Goal: Task Accomplishment & Management: Complete application form

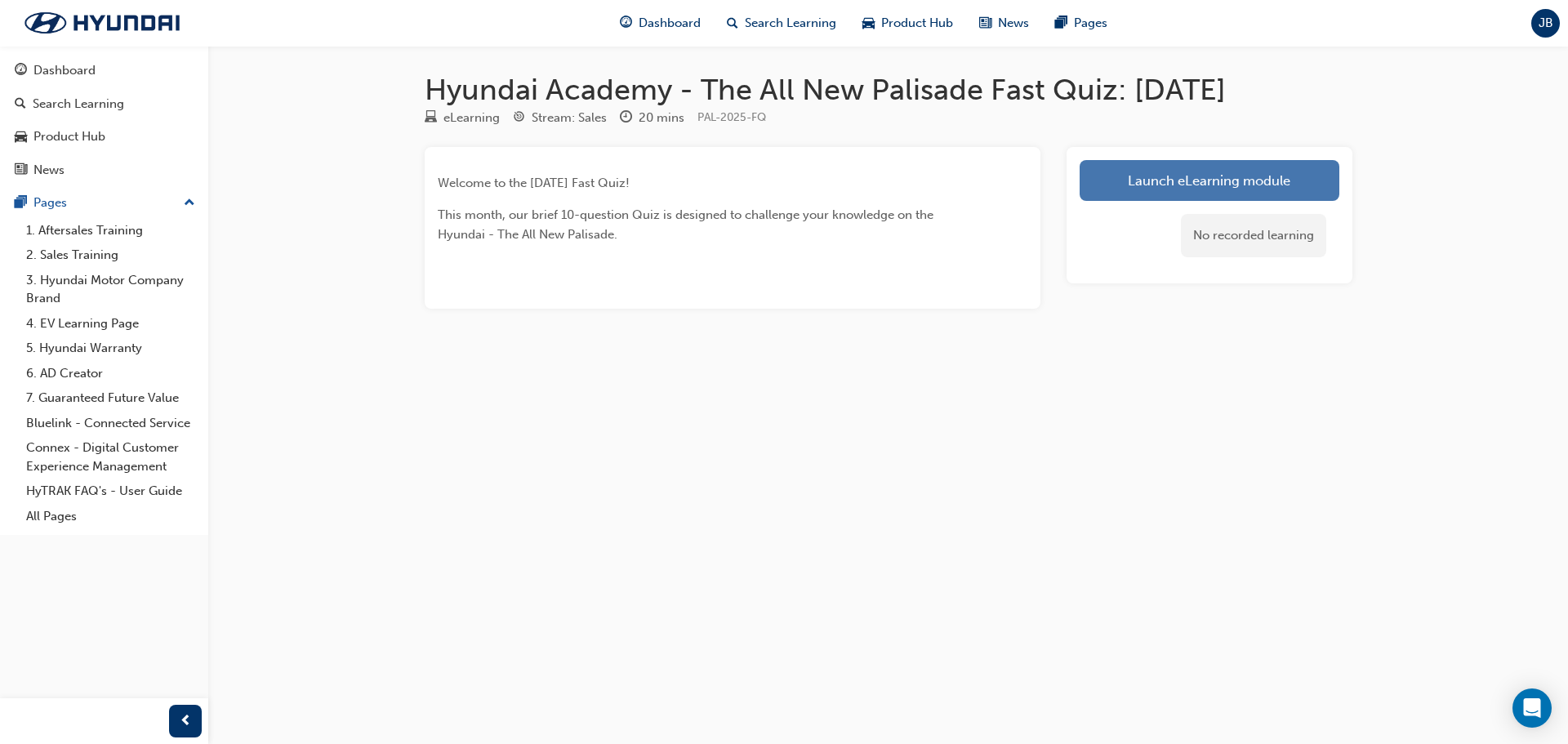
click at [1168, 177] on link "Launch eLearning module" at bounding box center [1209, 180] width 260 height 41
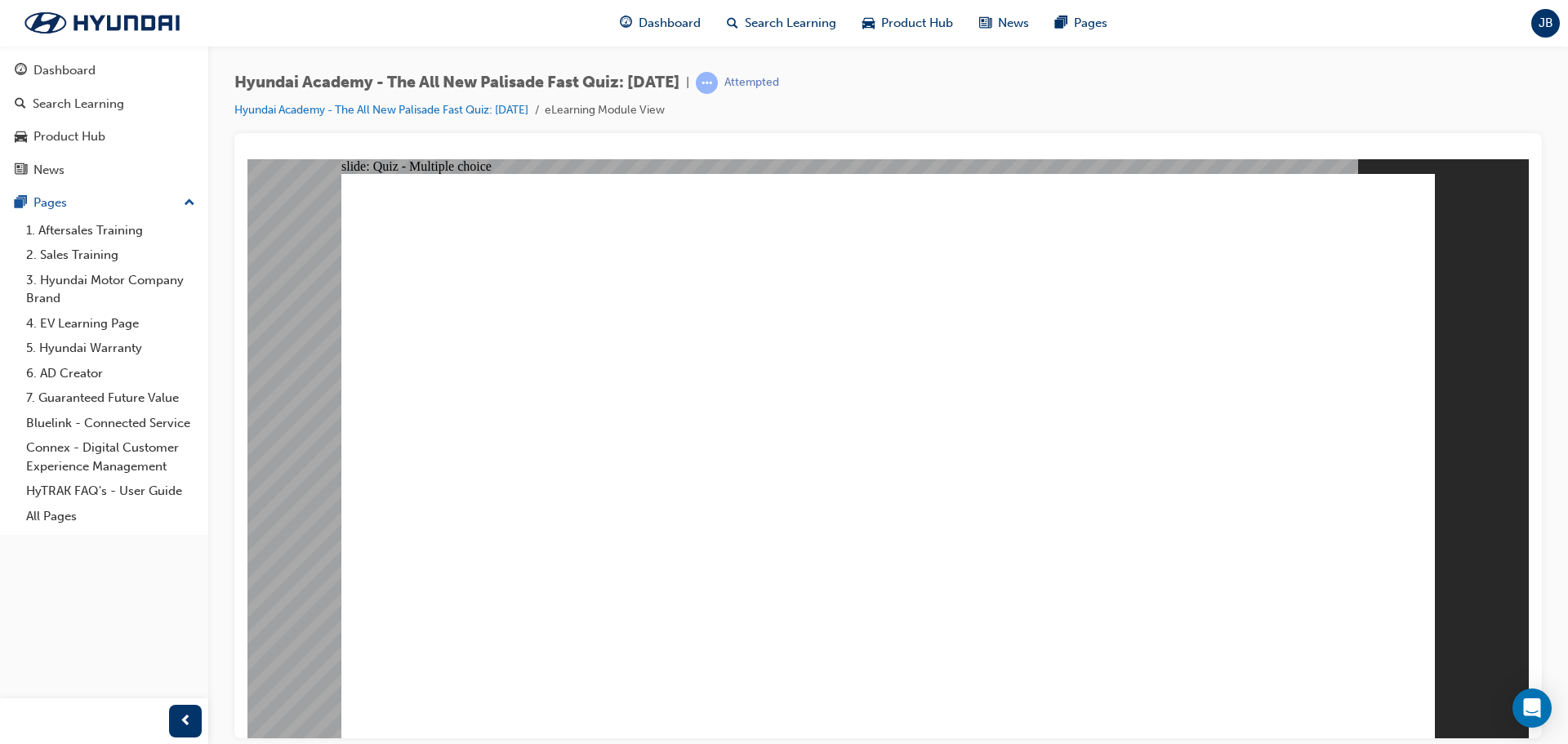
radio input "true"
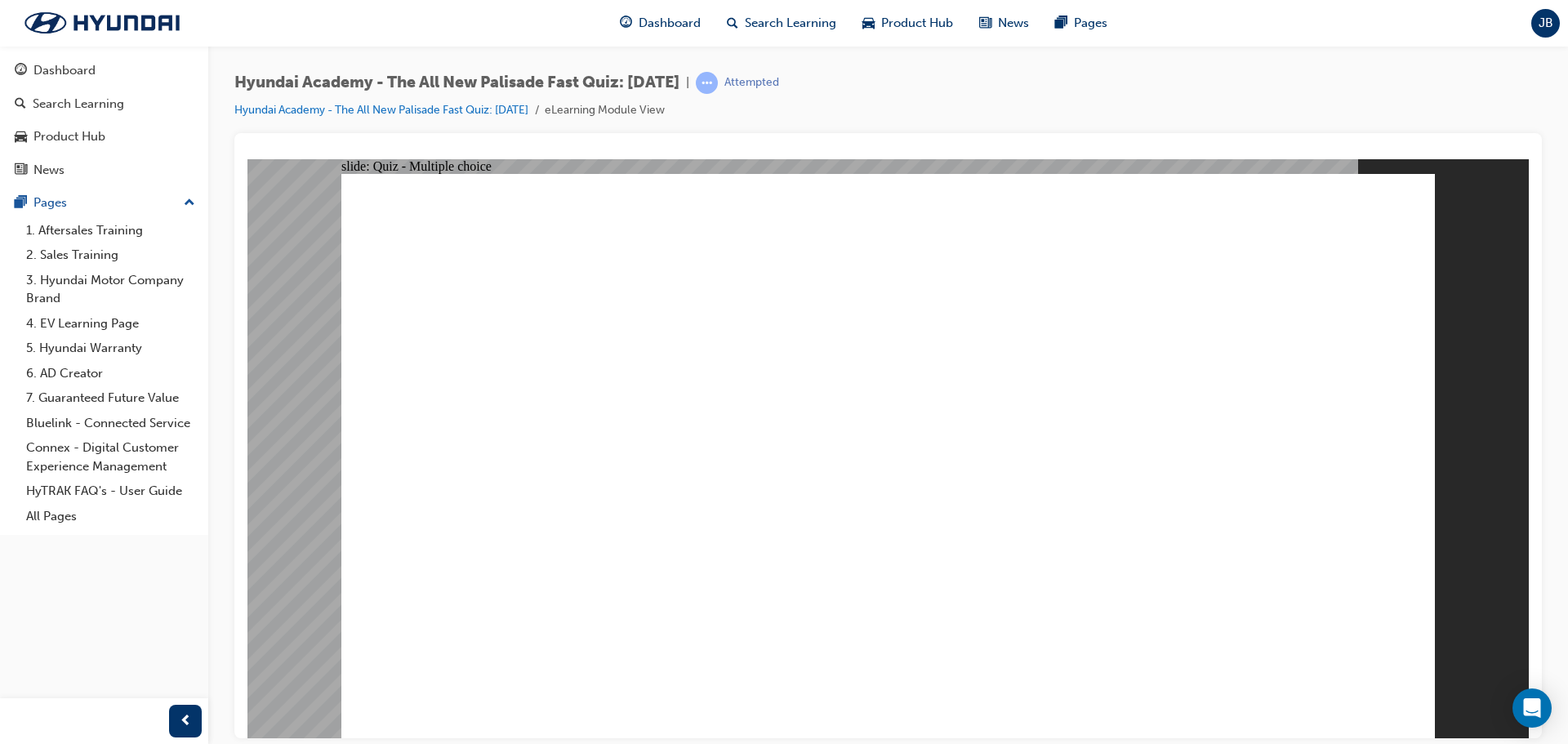
radio input "true"
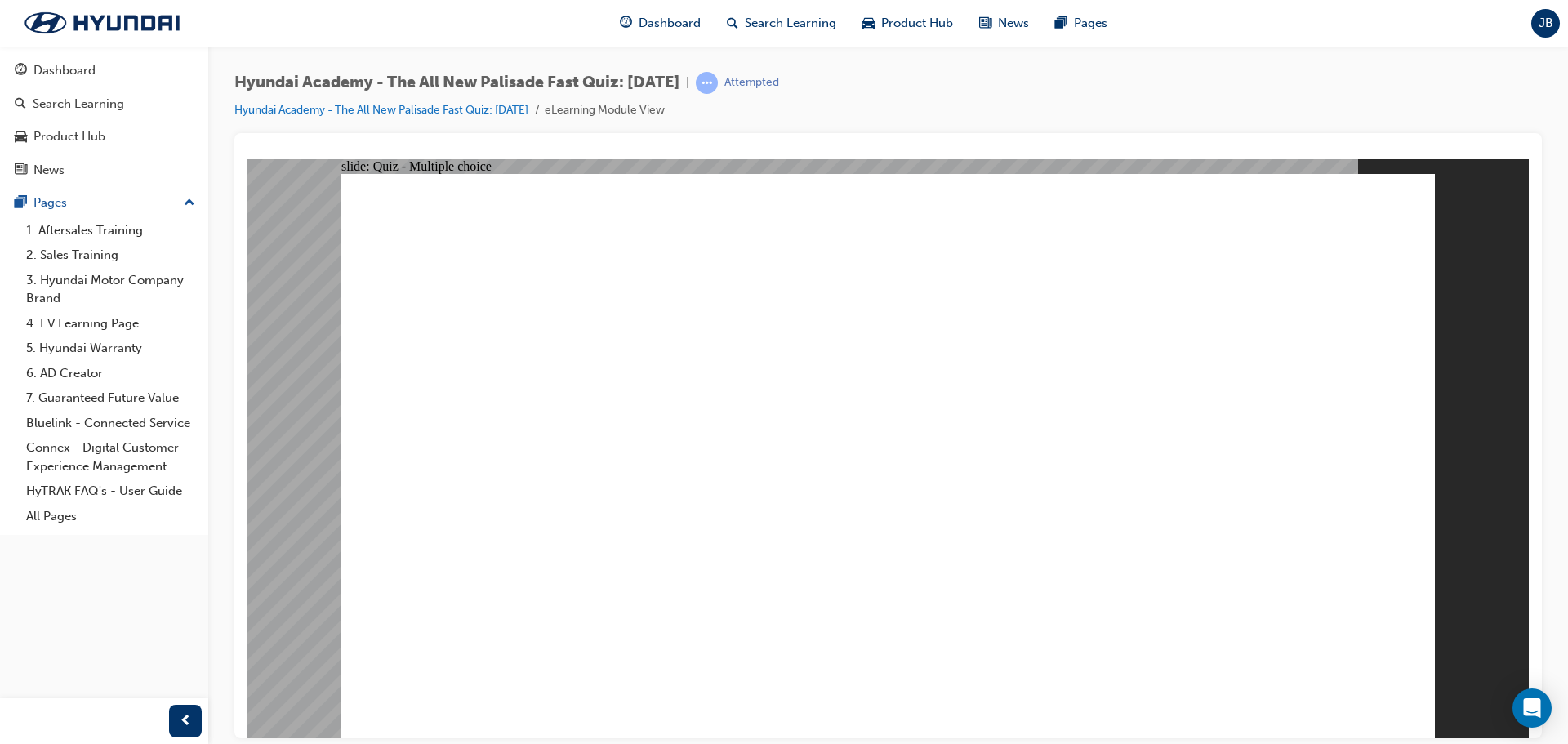
drag, startPoint x: 894, startPoint y: 541, endPoint x: 839, endPoint y: 562, distance: 58.9
drag, startPoint x: 720, startPoint y: 256, endPoint x: 738, endPoint y: 249, distance: 19.3
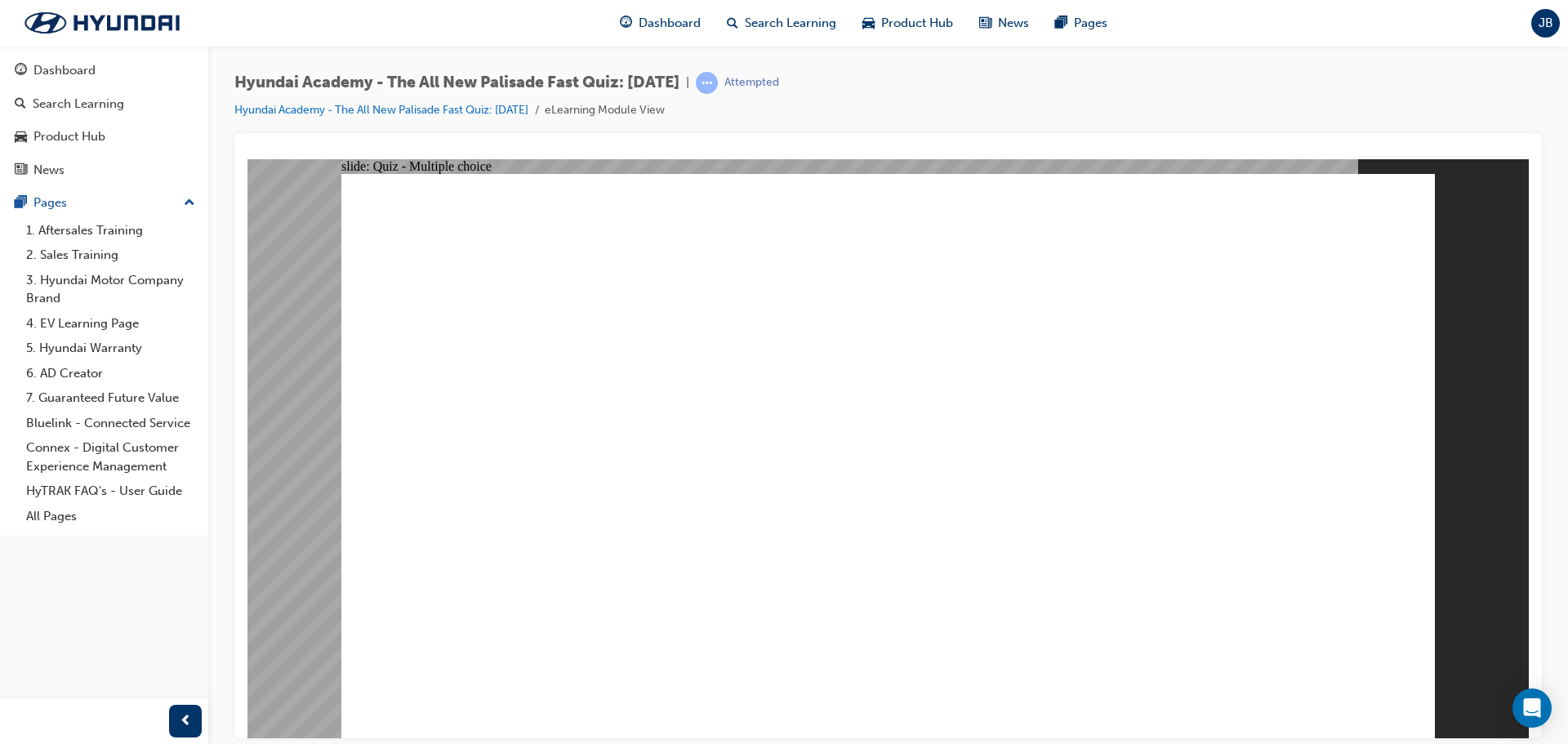
radio input "true"
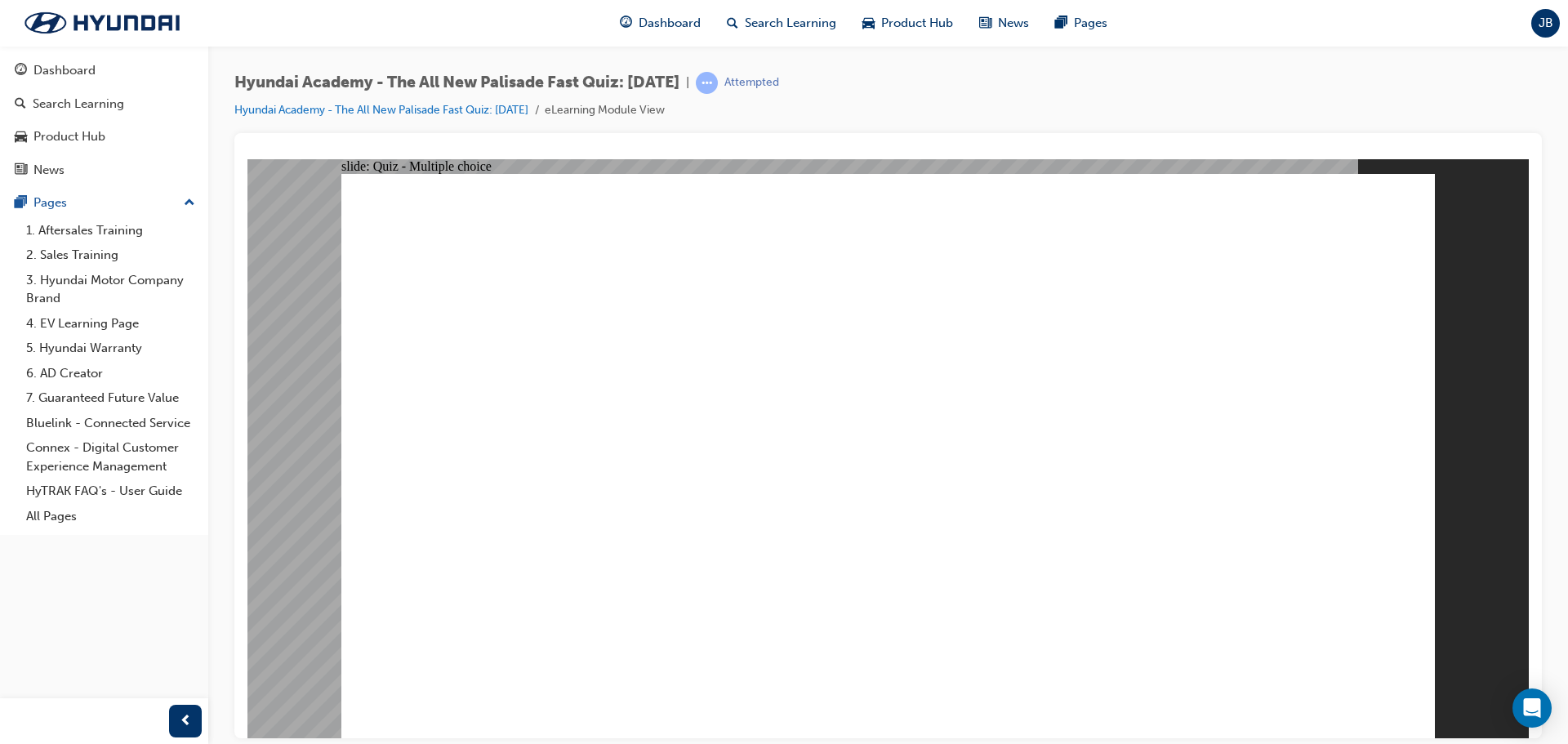
checkbox input "true"
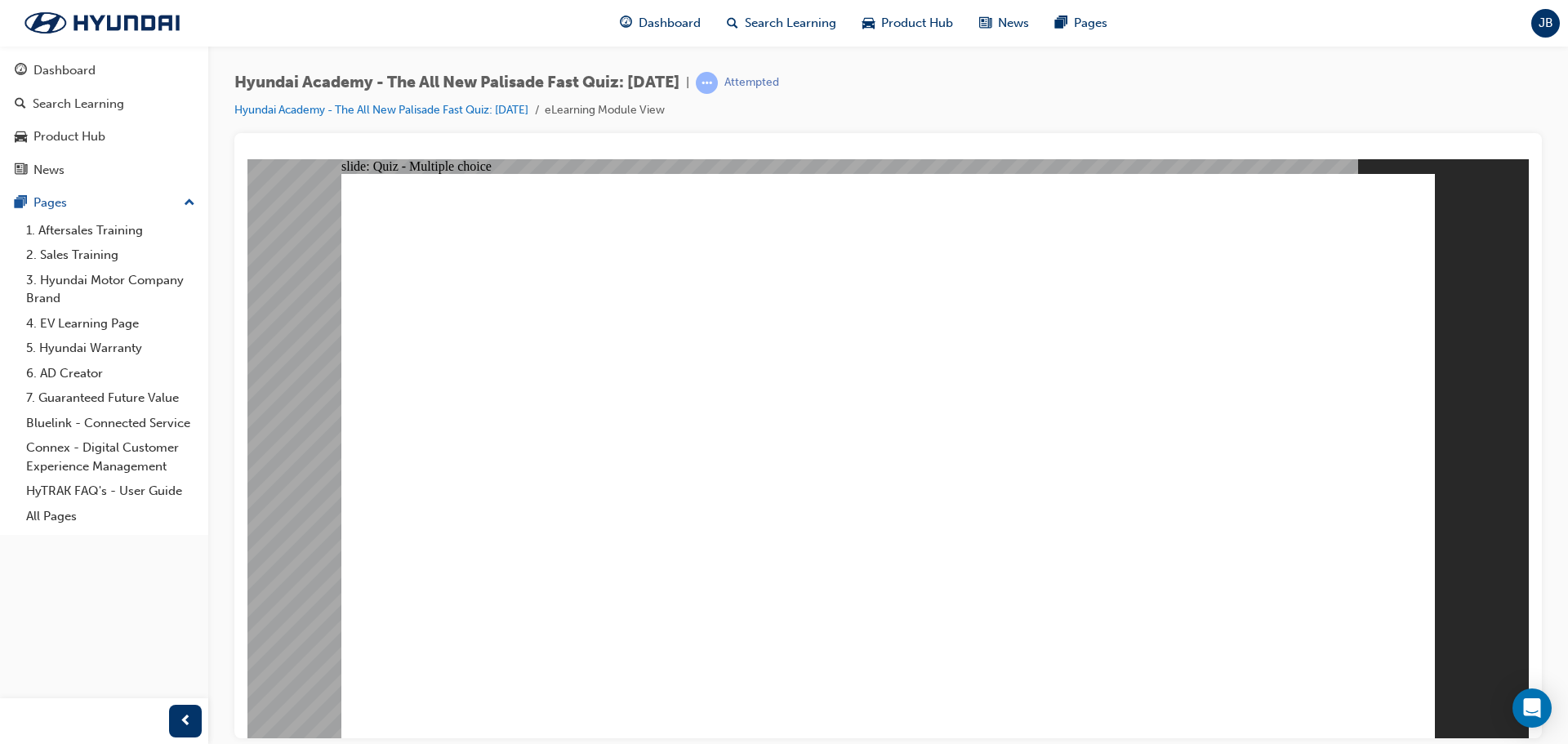
drag, startPoint x: 876, startPoint y: 538, endPoint x: 876, endPoint y: 554, distance: 16.0
radio input "true"
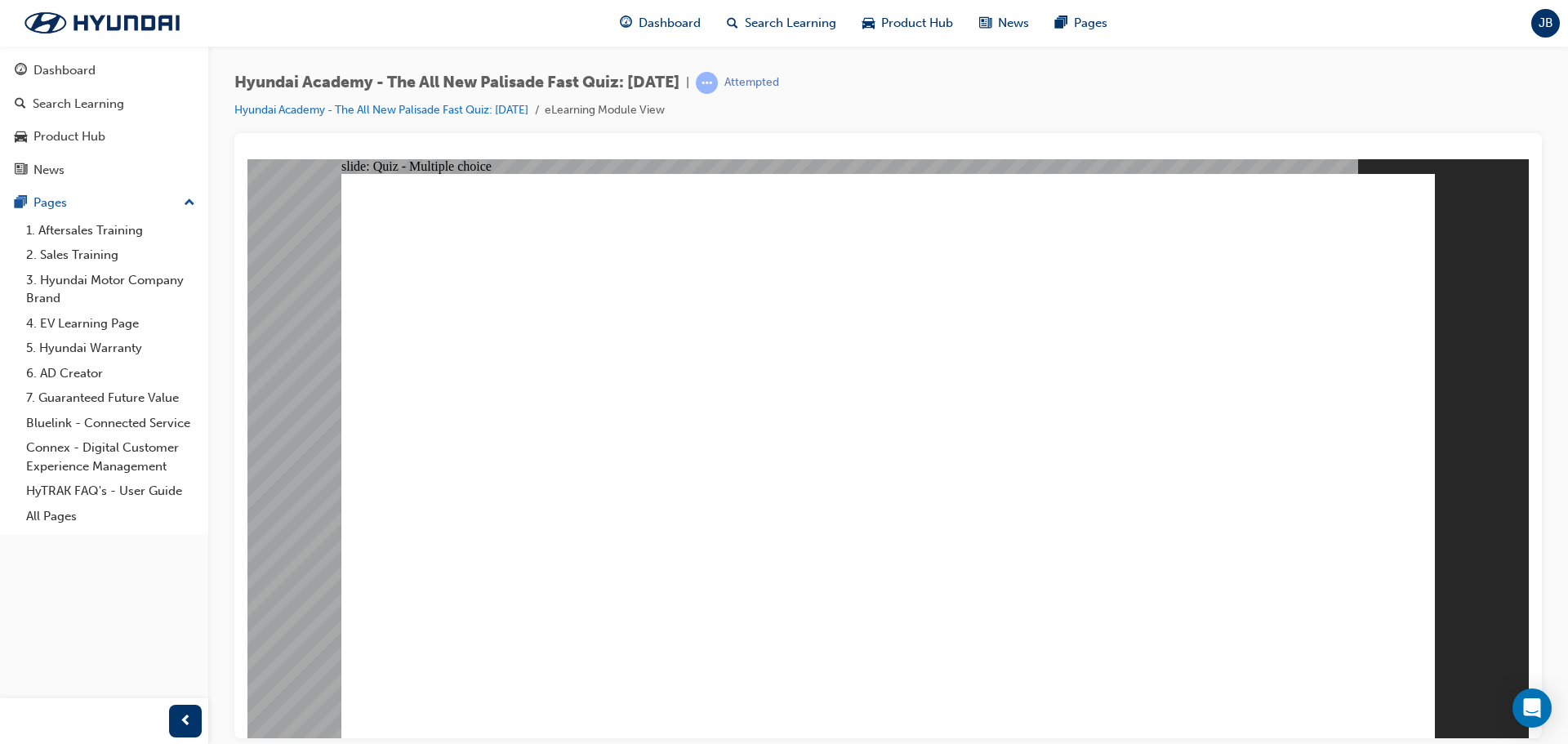
radio input "true"
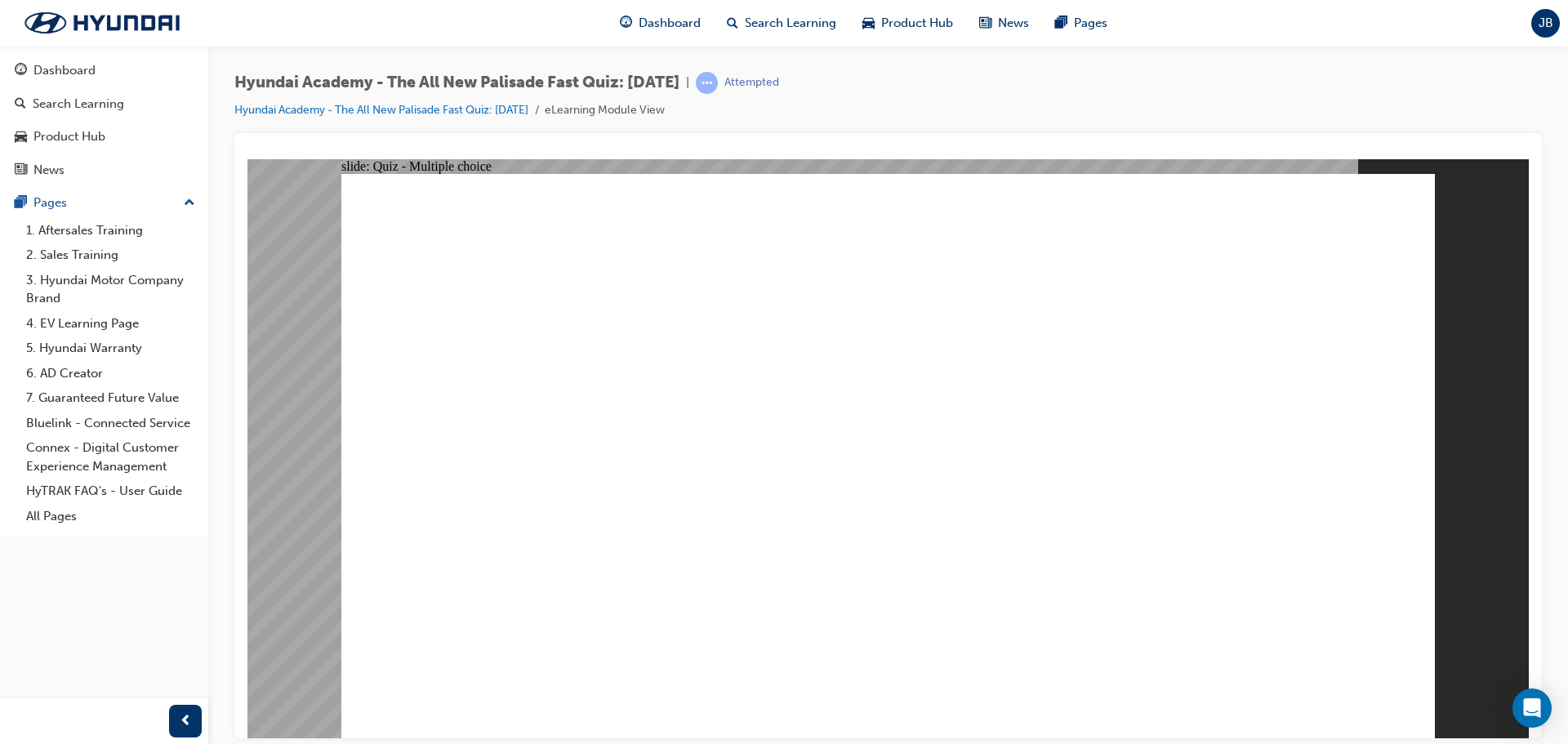
checkbox input "true"
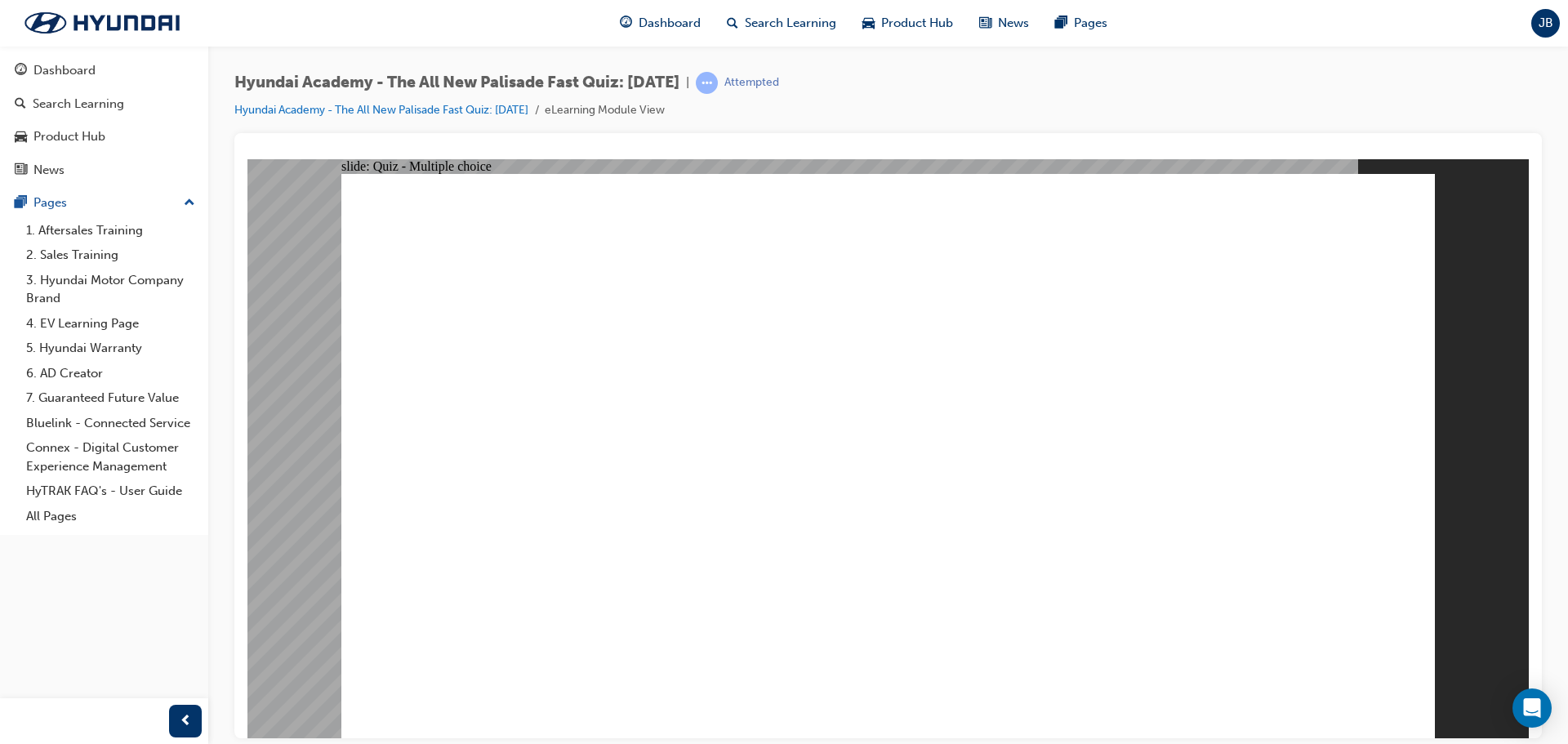
checkbox input "true"
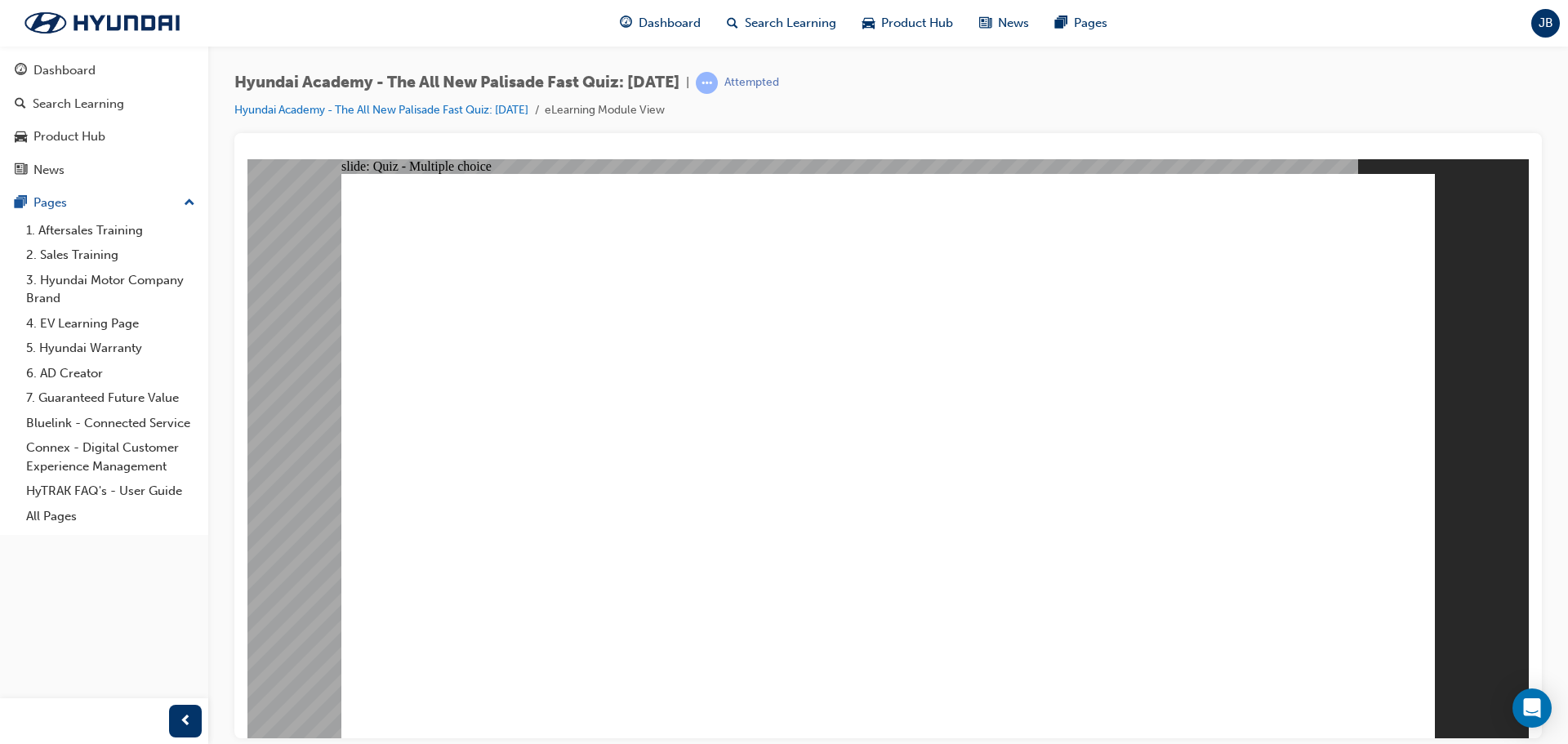
checkbox input "true"
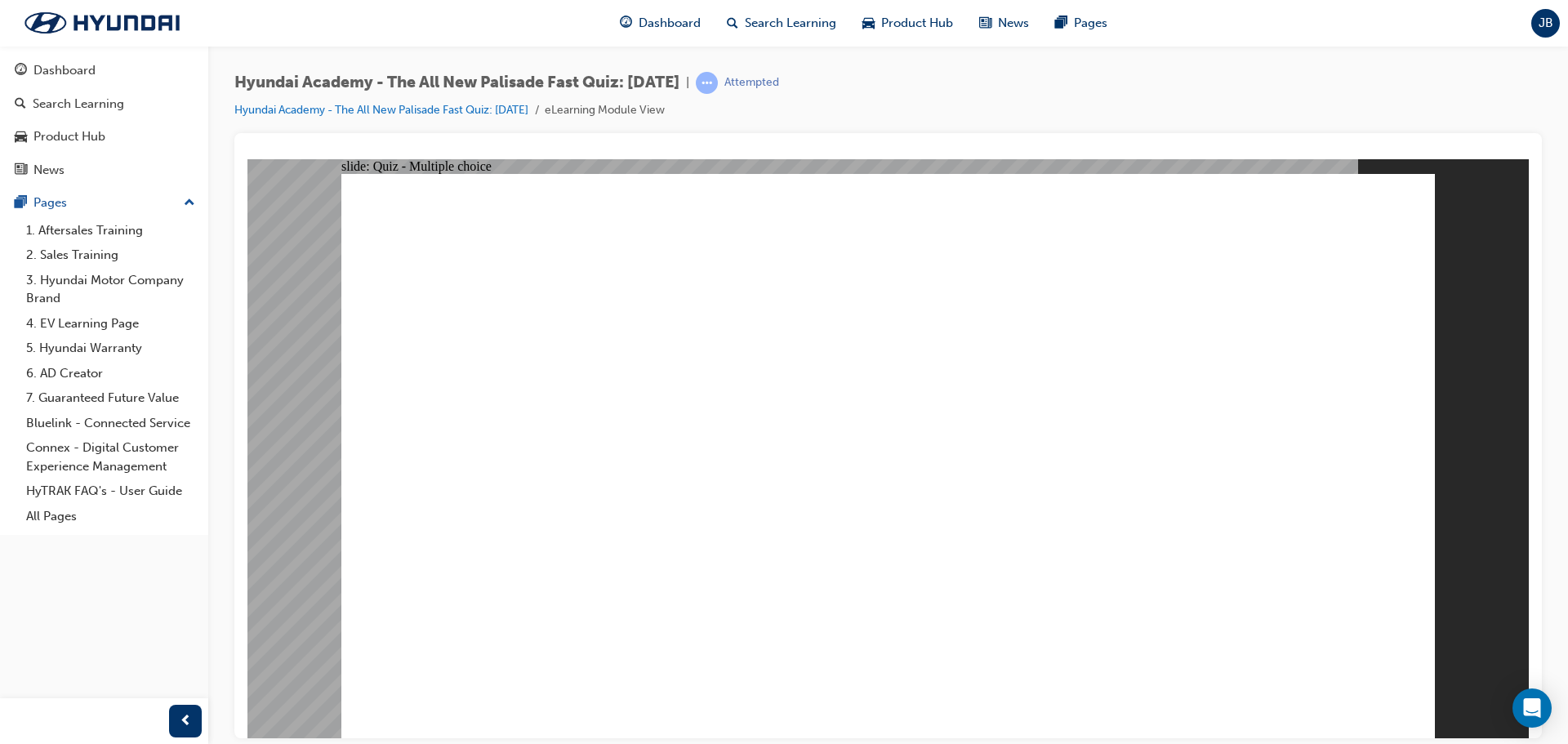
radio input "true"
click at [59, 197] on div "Pages" at bounding box center [50, 203] width 33 height 19
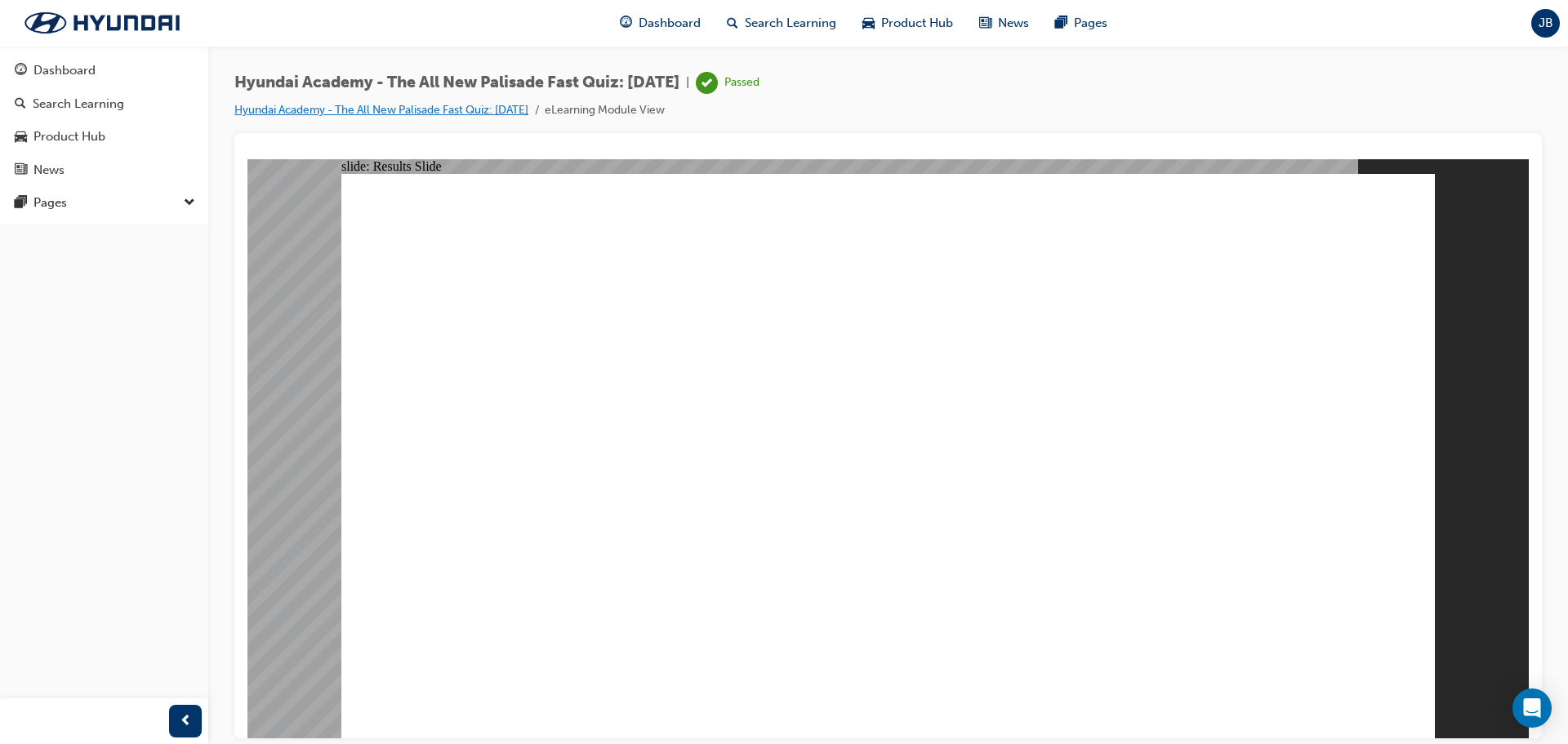
click at [453, 112] on link "Hyundai Academy - The All New Palisade Fast Quiz: [DATE]" at bounding box center [381, 110] width 294 height 14
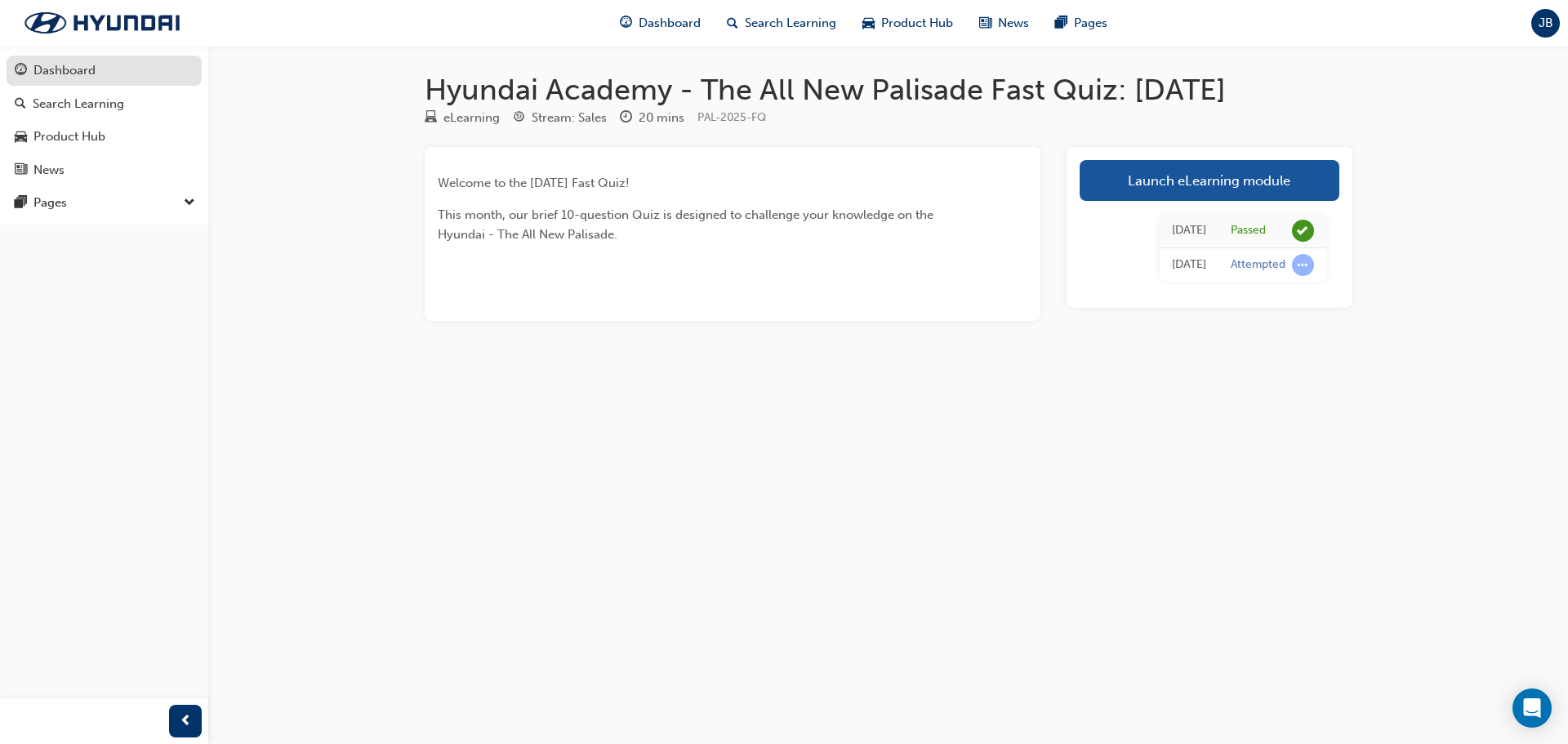
click at [114, 69] on div "Dashboard" at bounding box center [104, 71] width 179 height 21
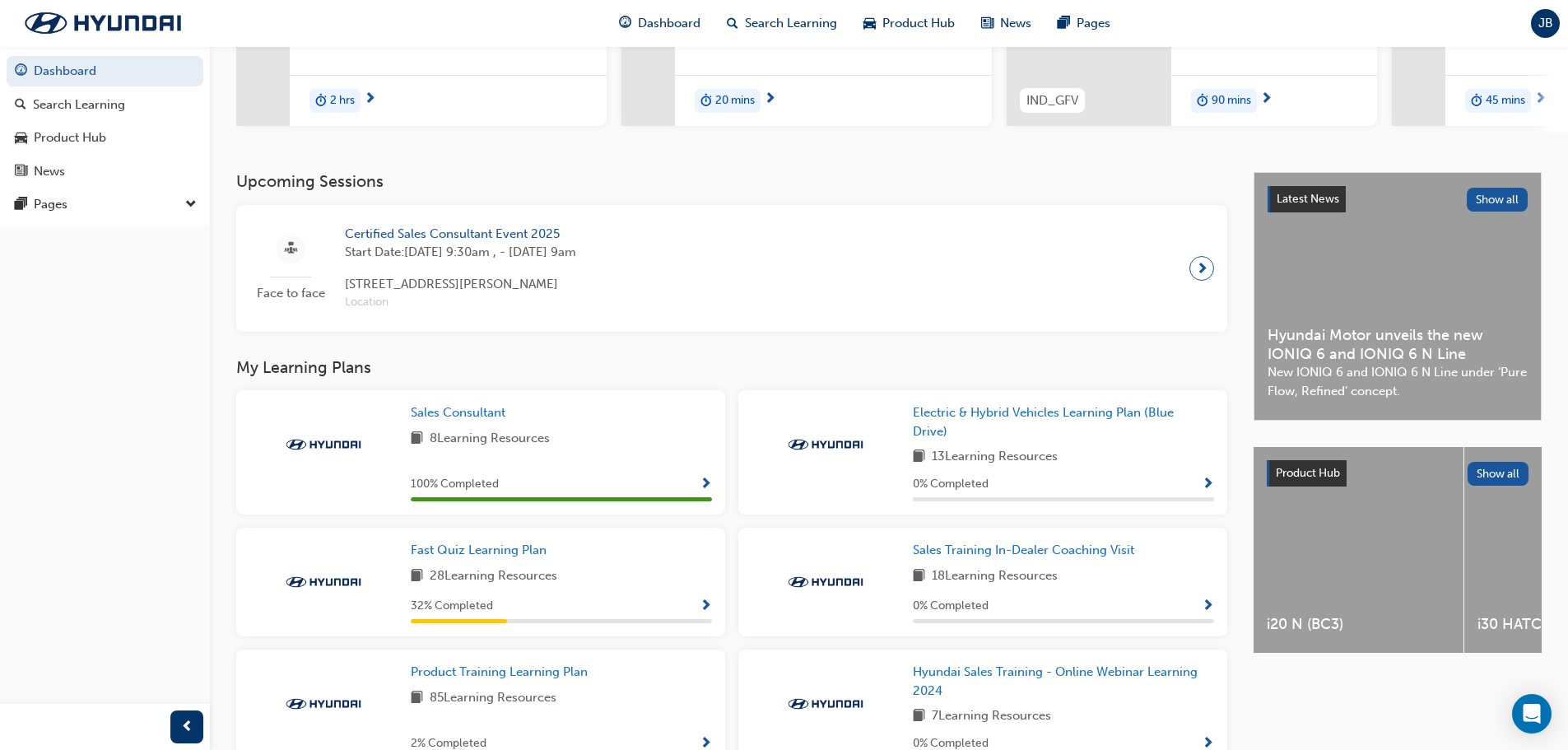
scroll to position [494, 0]
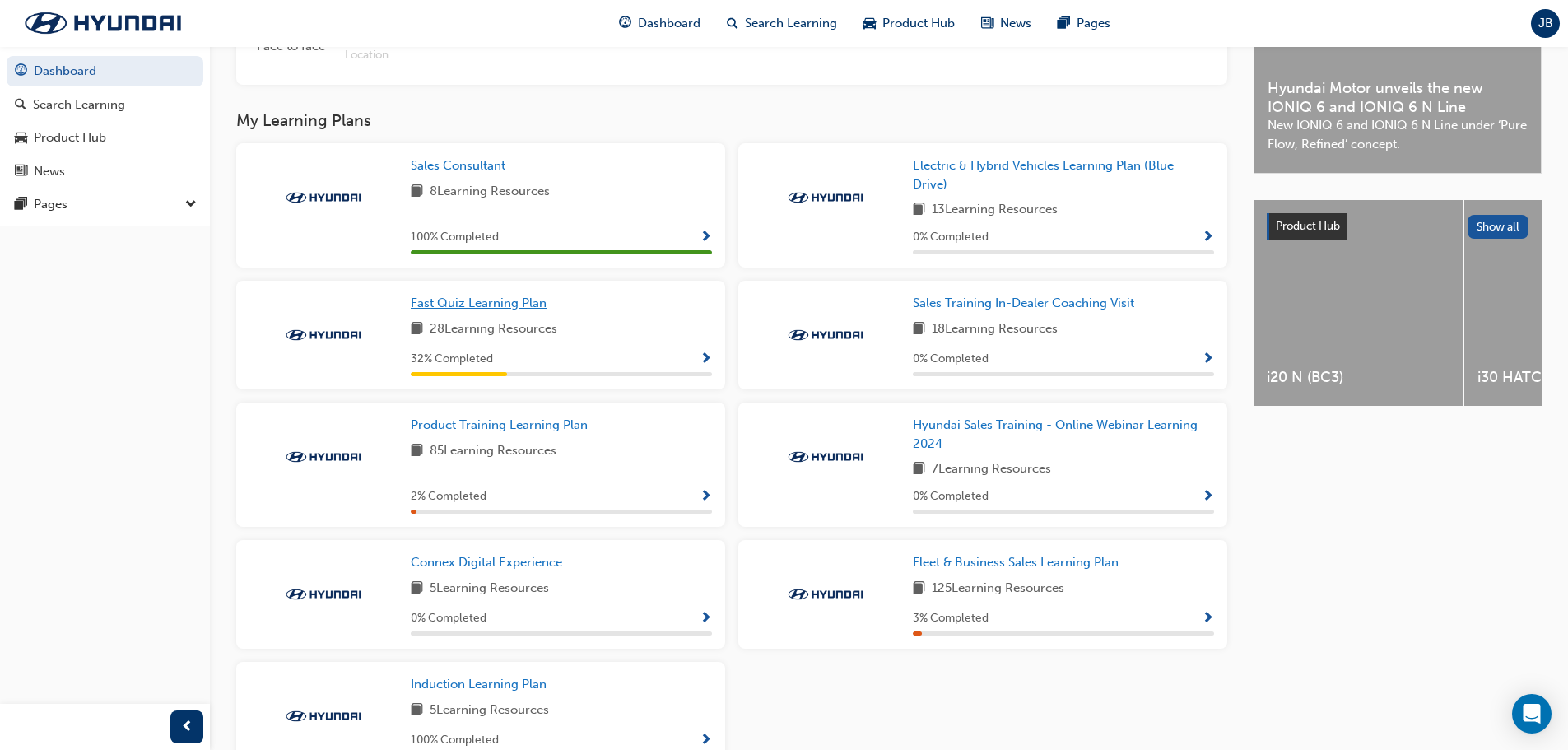
click at [516, 305] on span "Fast Quiz Learning Plan" at bounding box center [479, 303] width 136 height 15
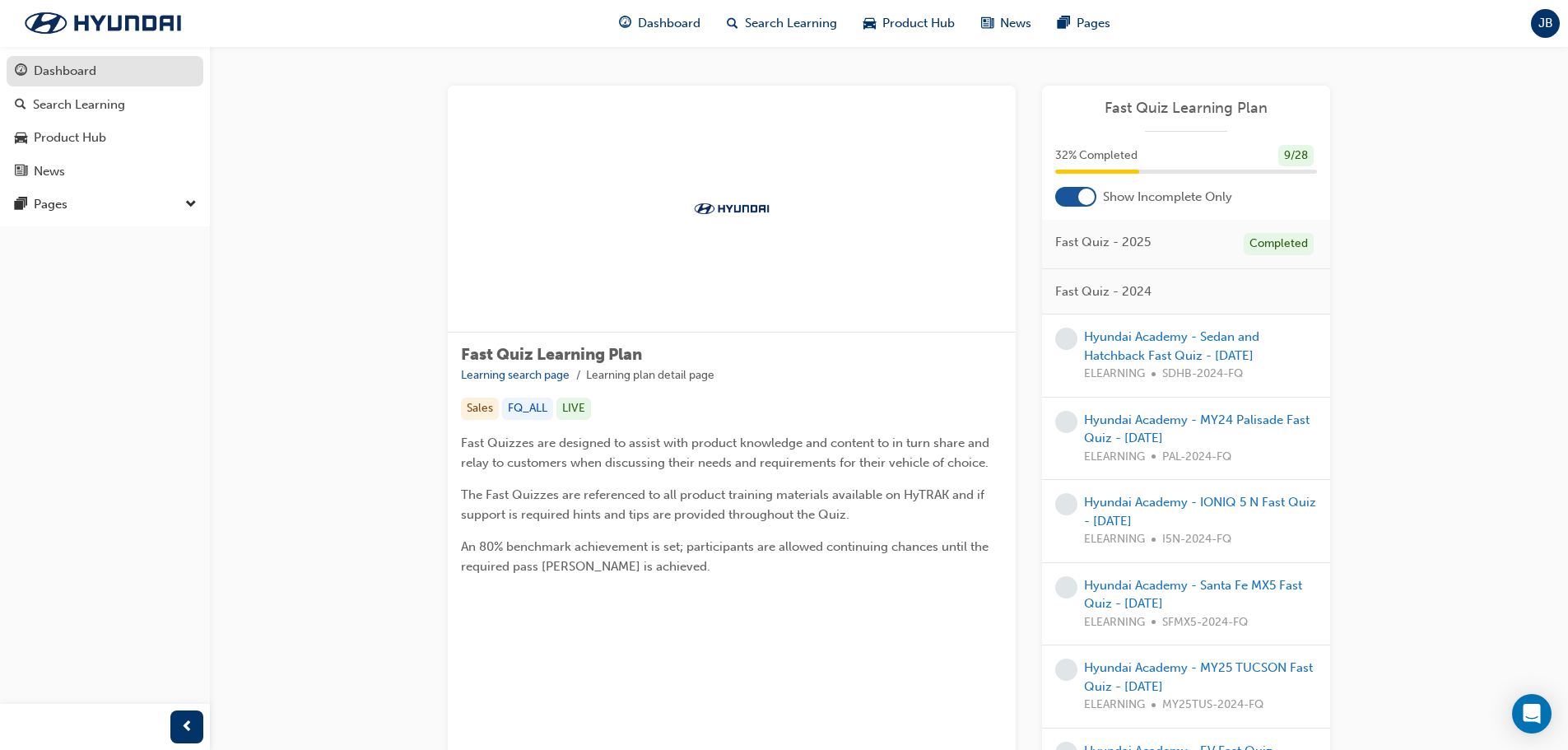
click at [135, 76] on div "Dashboard" at bounding box center [105, 71] width 180 height 21
